Goal: Task Accomplishment & Management: Manage account settings

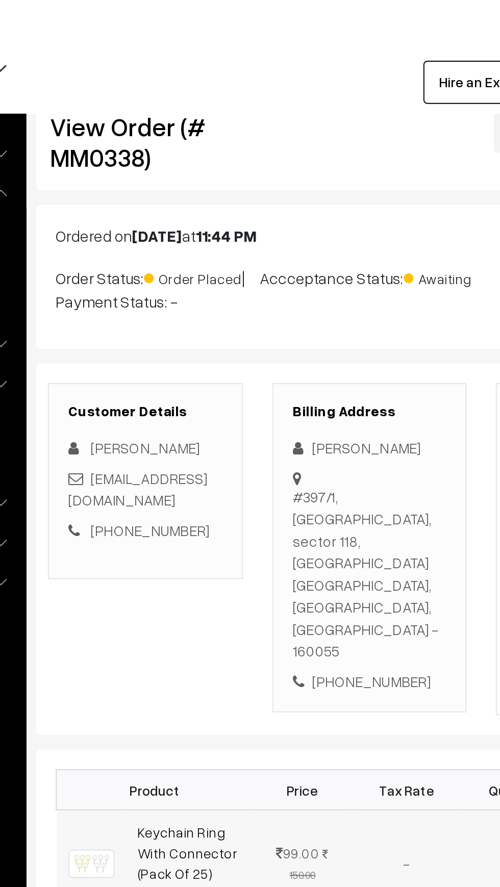
click at [336, 422] on td "-" at bounding box center [335, 450] width 57 height 56
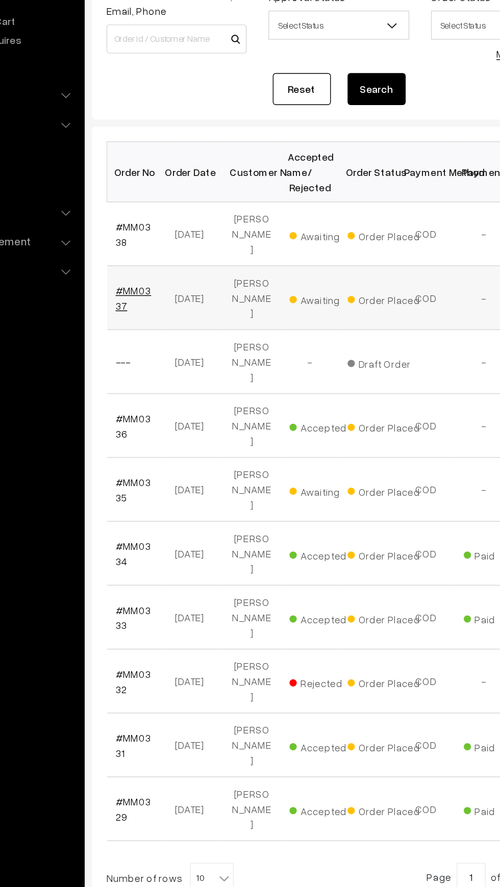
click at [175, 312] on link "#MM0337" at bounding box center [172, 321] width 25 height 19
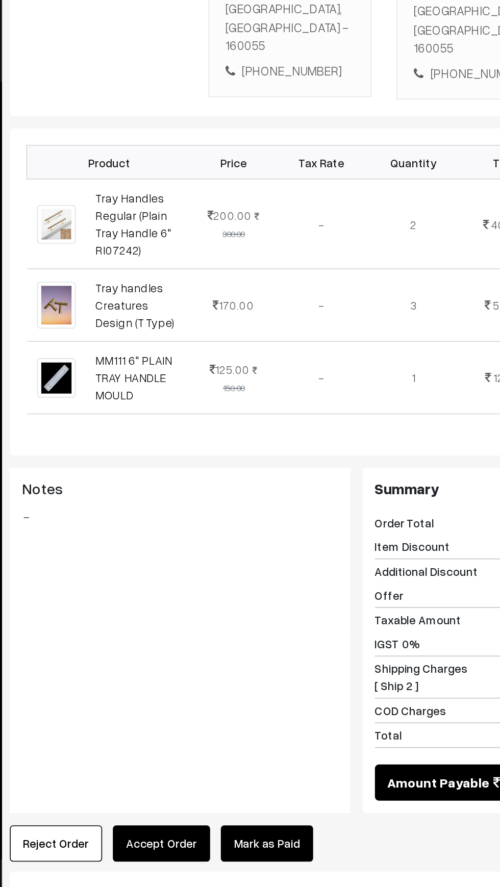
scroll to position [54, 0]
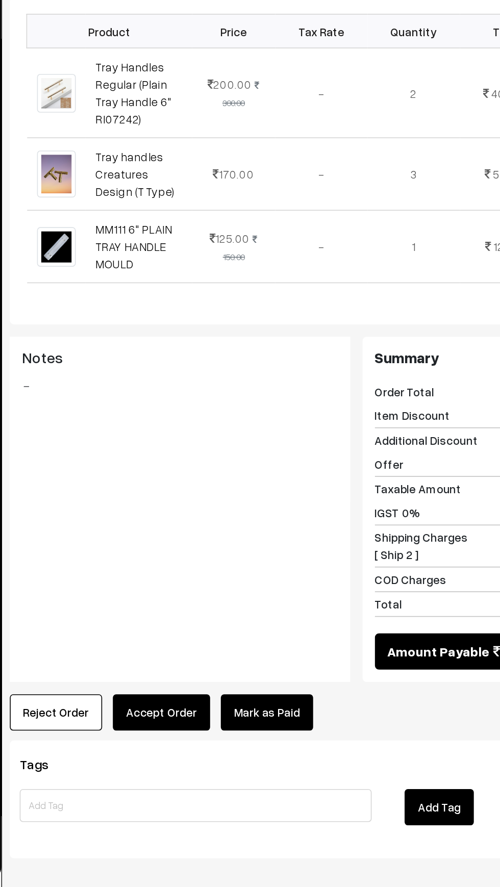
click at [242, 768] on button "Accept Order" at bounding box center [237, 779] width 60 height 22
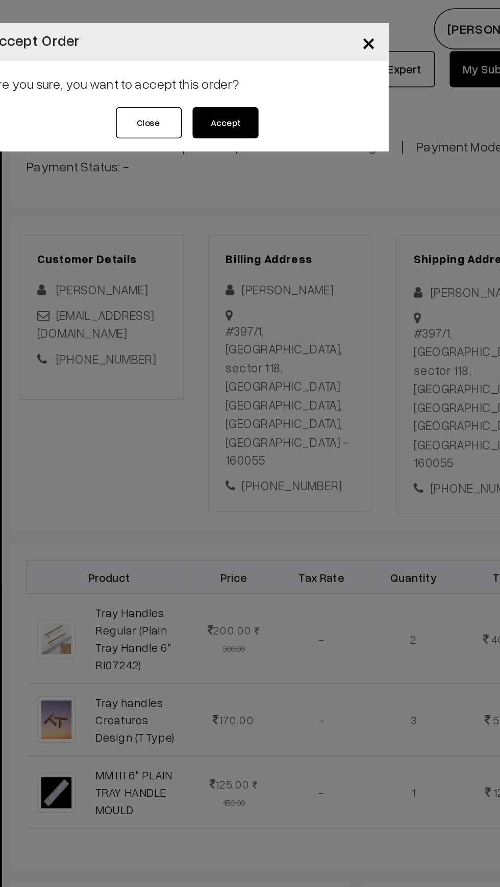
click at [283, 80] on button "Accept" at bounding box center [276, 75] width 41 height 19
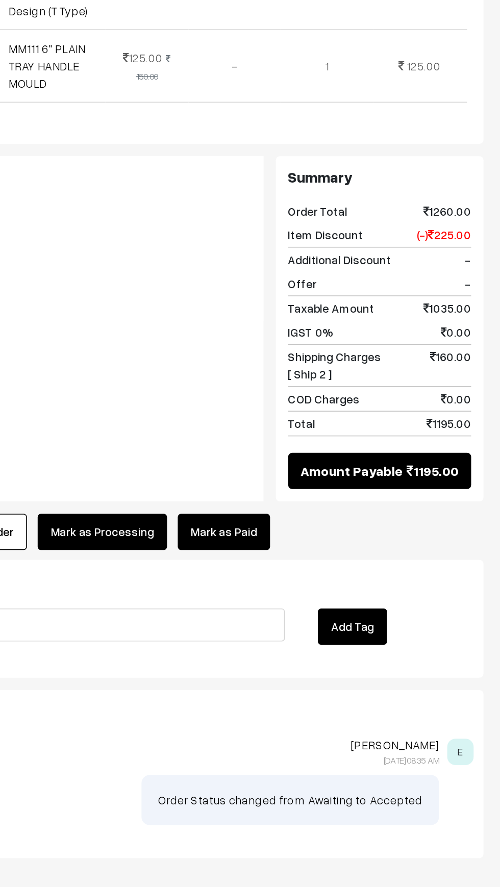
click at [319, 656] on link "Mark as Paid" at bounding box center [328, 667] width 57 height 22
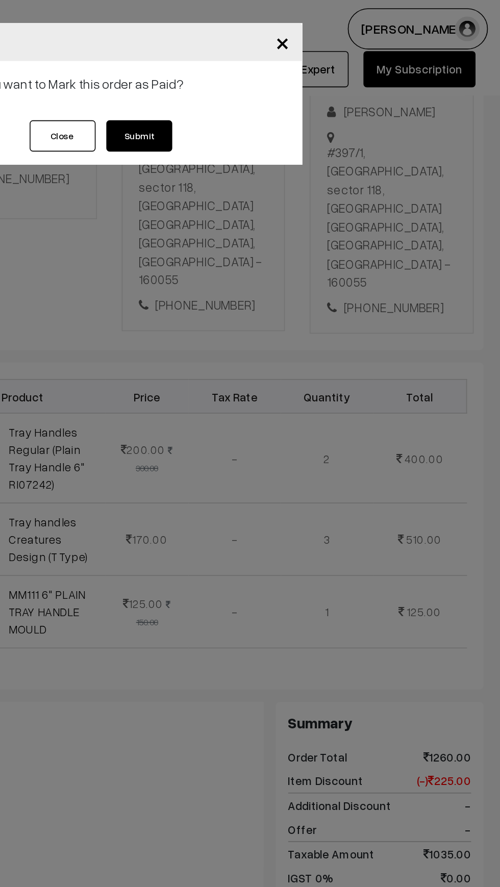
click at [283, 82] on button "Submit" at bounding box center [276, 83] width 41 height 19
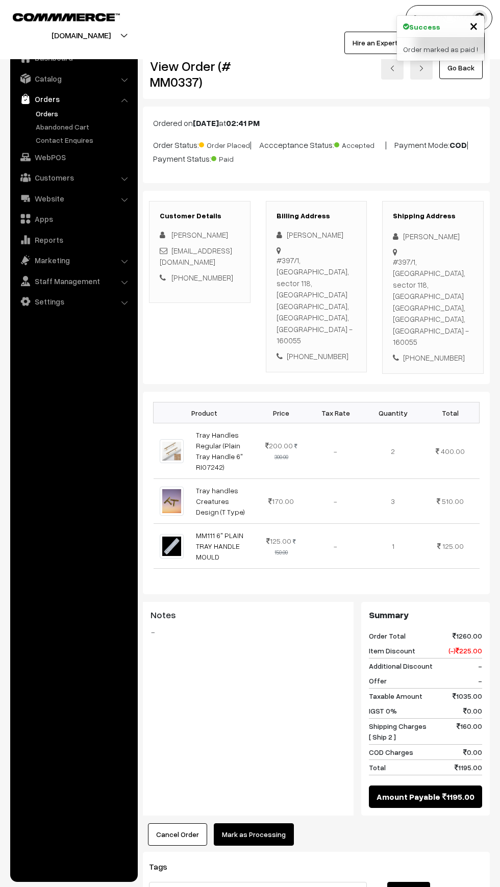
scroll to position [166, 0]
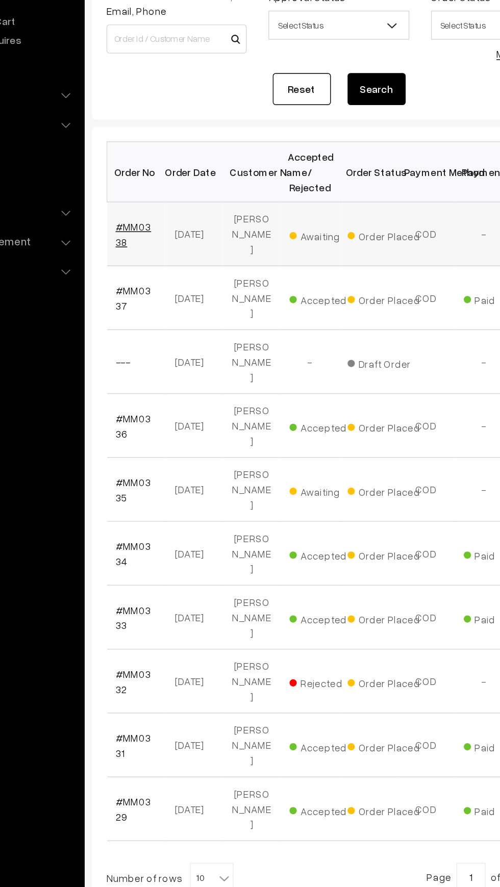
click at [180, 267] on link "#MM0338" at bounding box center [172, 276] width 25 height 19
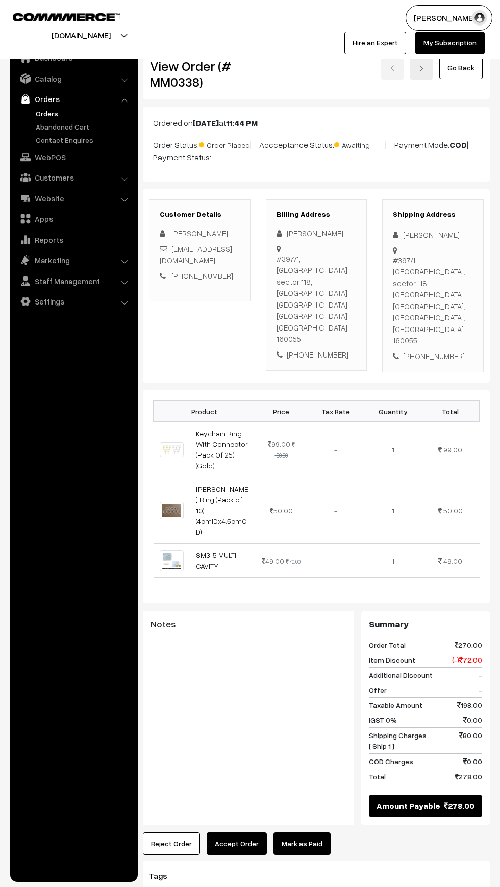
click at [251, 832] on button "Accept Order" at bounding box center [237, 843] width 60 height 22
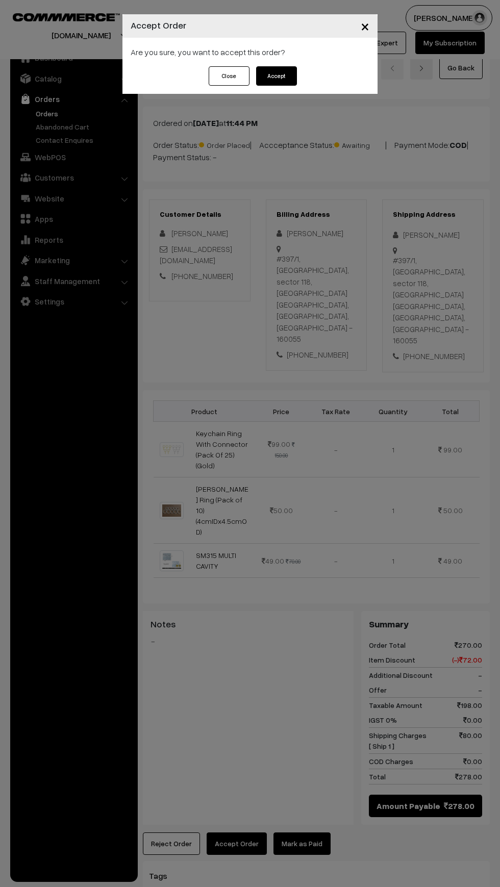
click at [288, 84] on button "Accept" at bounding box center [276, 75] width 41 height 19
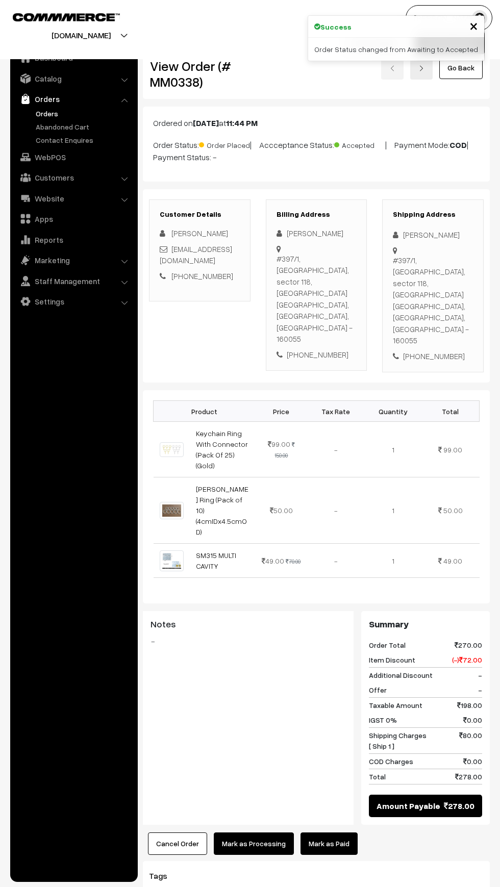
click at [326, 832] on link "Mark as Paid" at bounding box center [328, 843] width 57 height 22
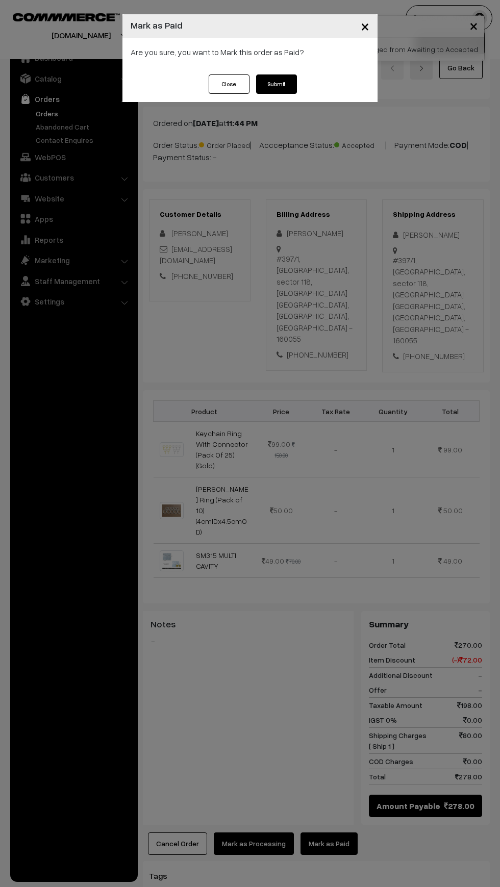
click at [287, 93] on button "Submit" at bounding box center [276, 83] width 41 height 19
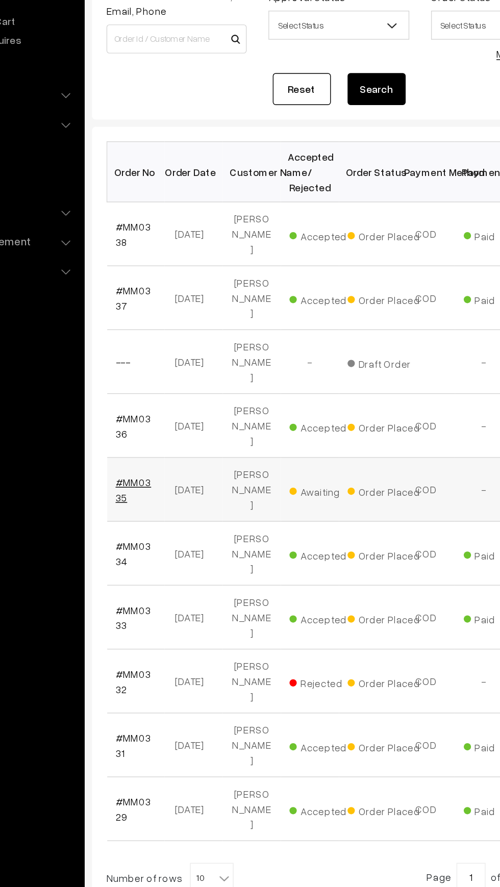
click at [183, 446] on link "#MM0335" at bounding box center [172, 455] width 25 height 19
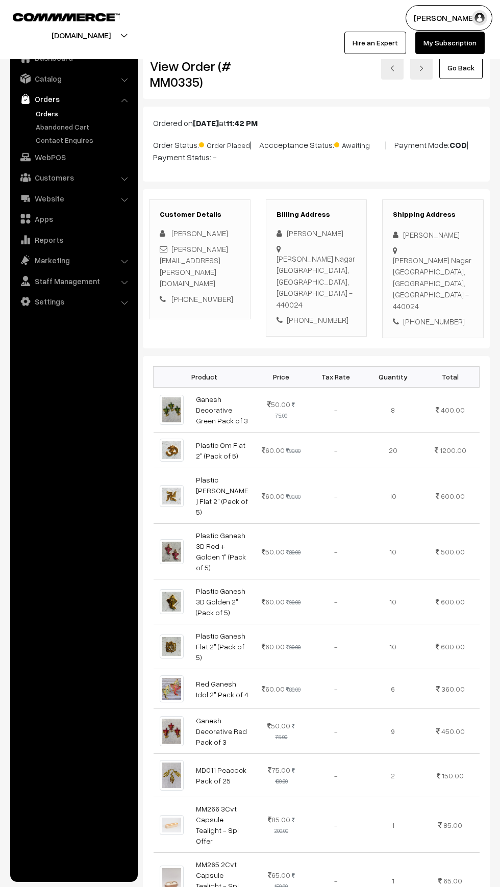
scroll to position [374, 0]
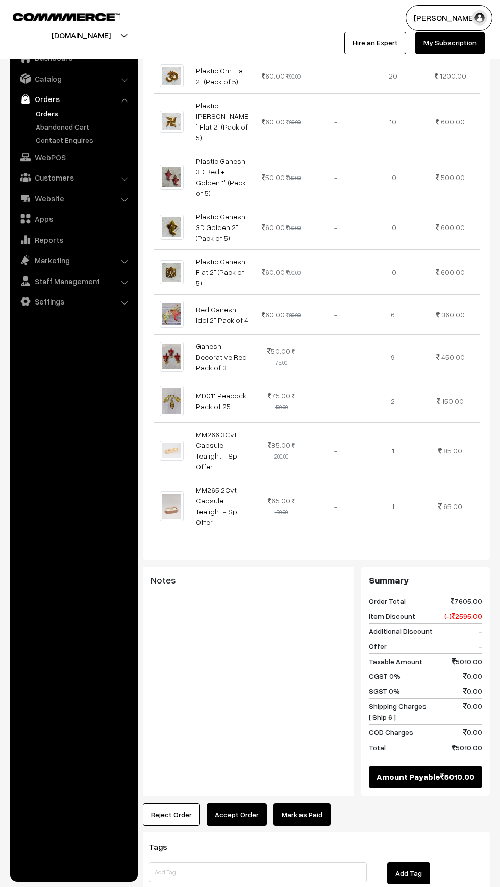
click at [303, 803] on link "Mark as Paid" at bounding box center [301, 814] width 57 height 22
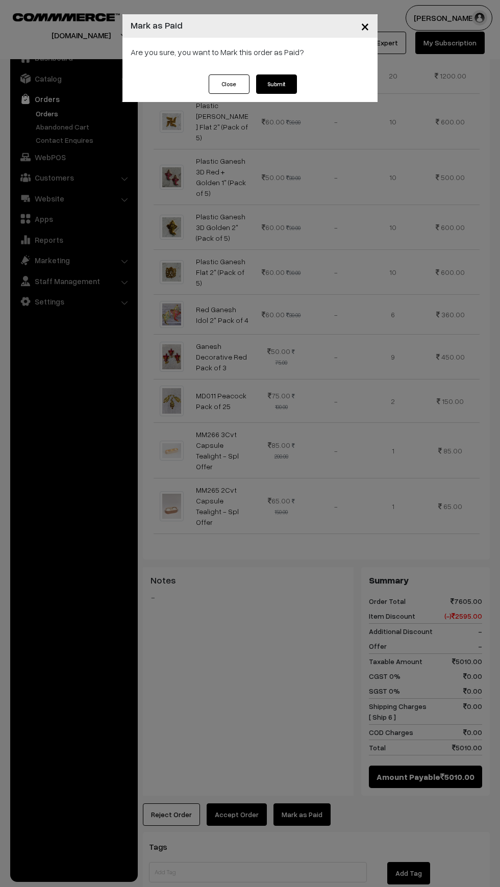
click at [277, 87] on button "Submit" at bounding box center [276, 83] width 41 height 19
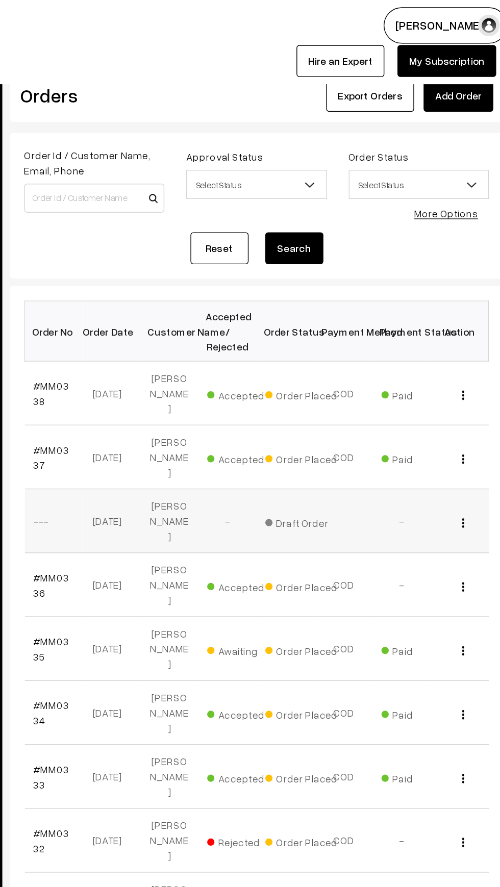
click at [205, 344] on td "20-09-2025" at bounding box center [214, 366] width 41 height 45
click at [209, 353] on td "20-09-2025" at bounding box center [214, 366] width 41 height 45
click at [248, 344] on td "[PERSON_NAME]" at bounding box center [255, 366] width 41 height 45
click at [167, 362] on link "---" at bounding box center [165, 366] width 11 height 9
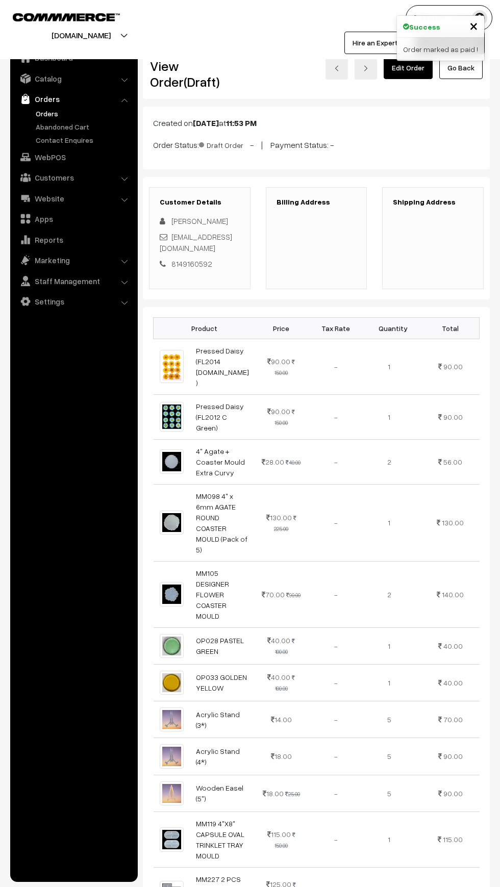
scroll to position [369, 0]
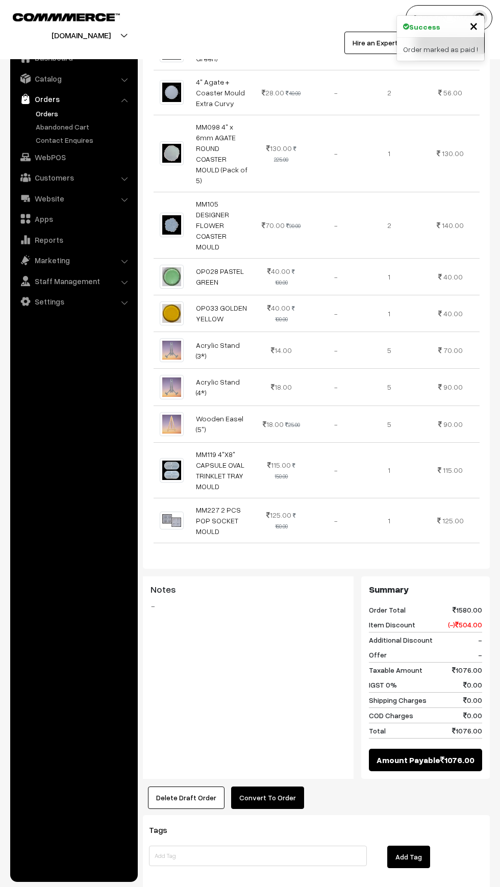
click at [283, 786] on button "Convert To Order" at bounding box center [267, 797] width 73 height 22
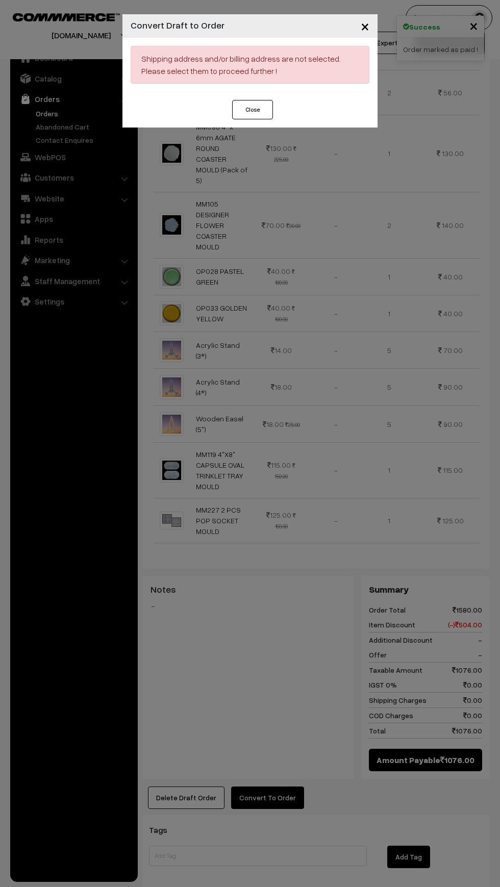
click at [252, 110] on button "Close" at bounding box center [252, 109] width 41 height 19
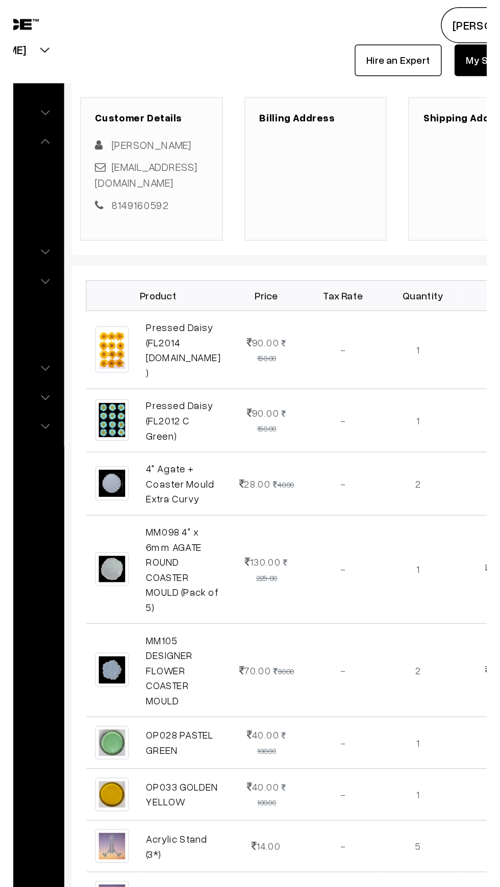
scroll to position [0, 0]
